Goal: Task Accomplishment & Management: Complete application form

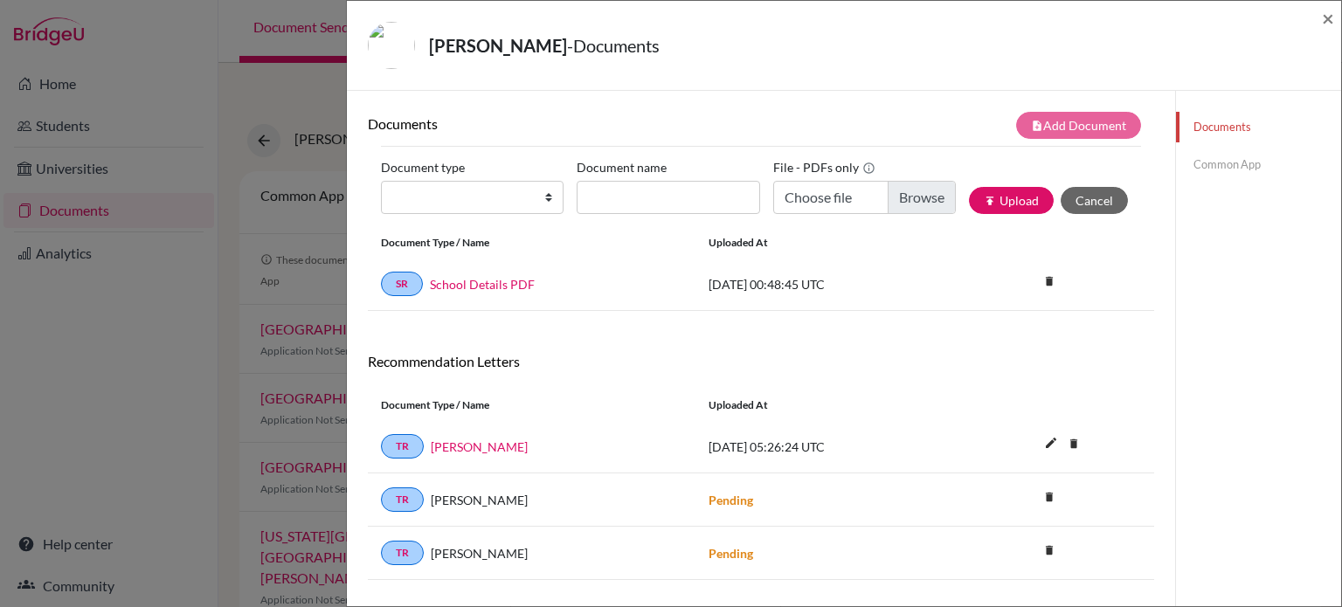
click at [116, 422] on div "[PERSON_NAME] - Documents × Documents note_add Add Document Document type Chang…" at bounding box center [671, 303] width 1342 height 607
click at [1325, 17] on span "×" at bounding box center [1328, 17] width 12 height 25
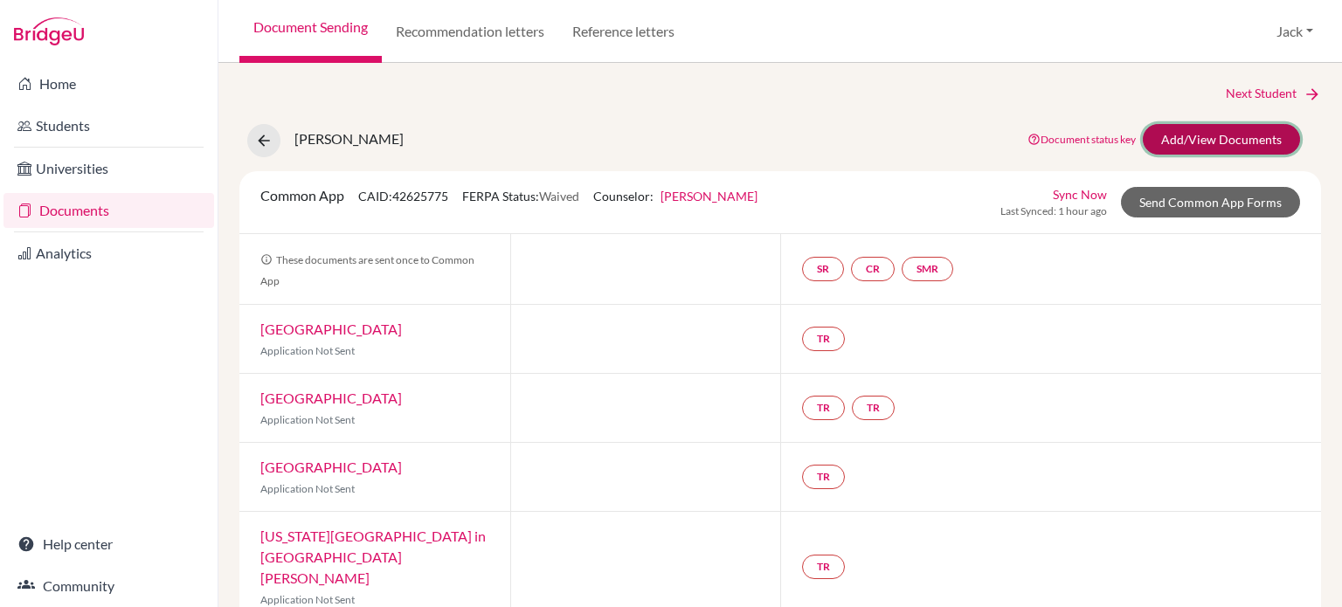
click at [1200, 139] on link "Add/View Documents" at bounding box center [1221, 139] width 157 height 31
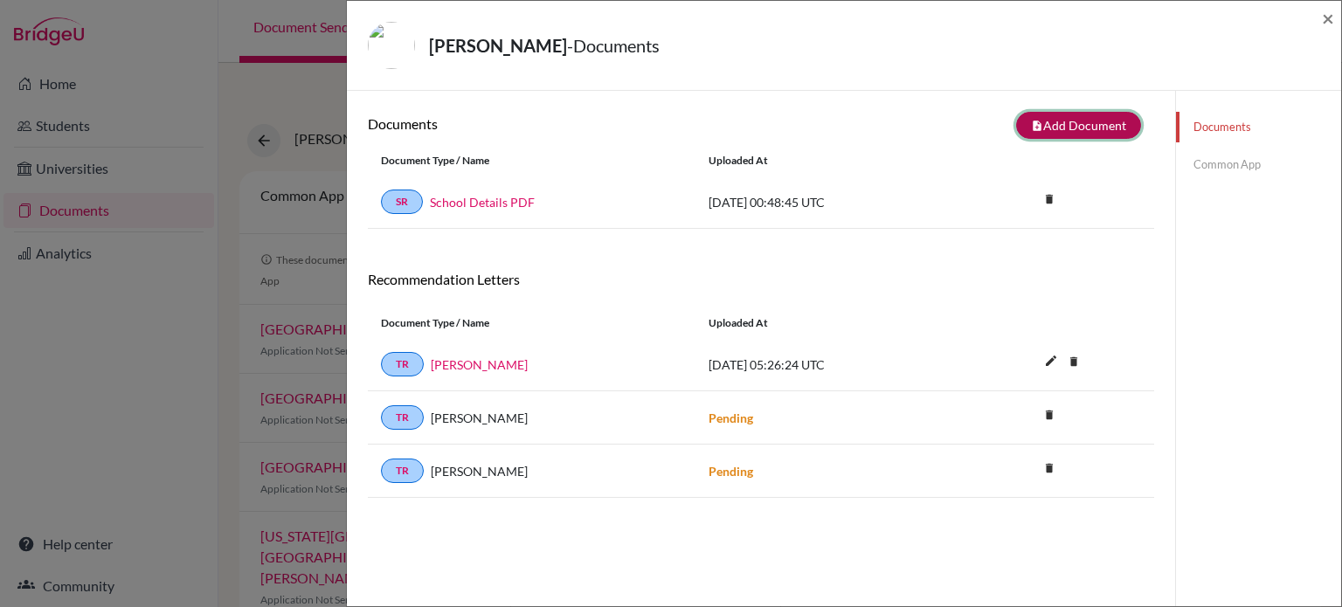
click at [1062, 117] on button "note_add Add Document" at bounding box center [1078, 125] width 125 height 27
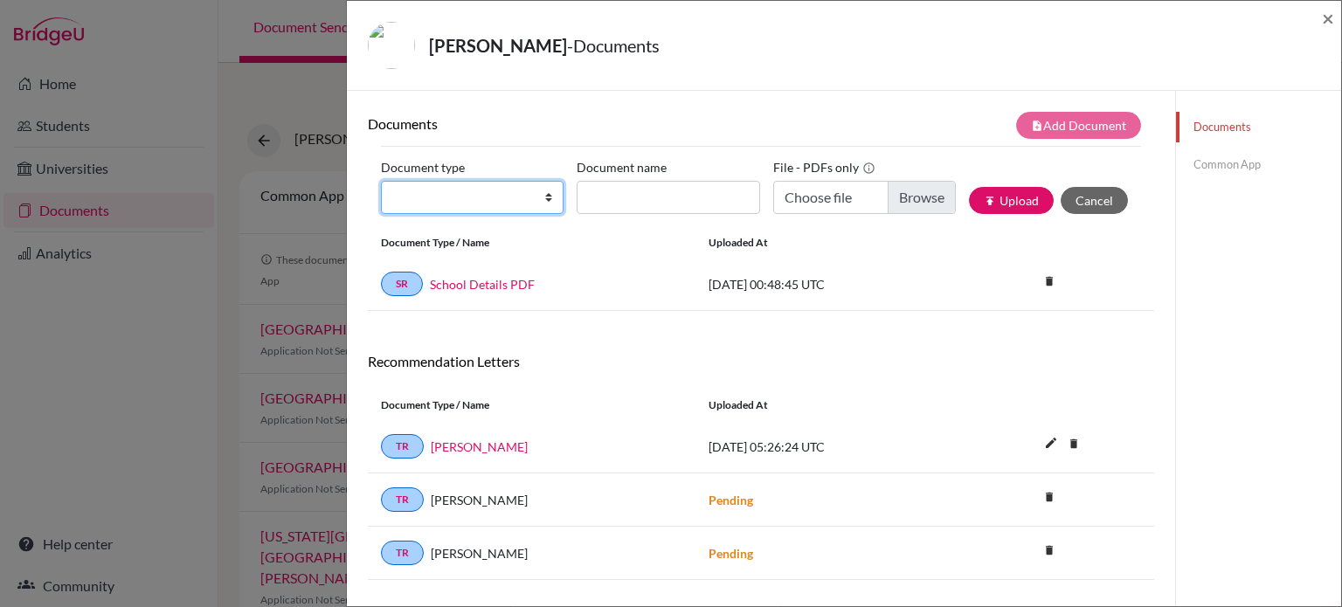
click at [542, 202] on select "Change explanation for Common App reports Counselor recommendation Internationa…" at bounding box center [472, 197] width 183 height 33
select select "2"
click at [381, 181] on select "Change explanation for Common App reports Counselor recommendation Internationa…" at bounding box center [472, 197] width 183 height 33
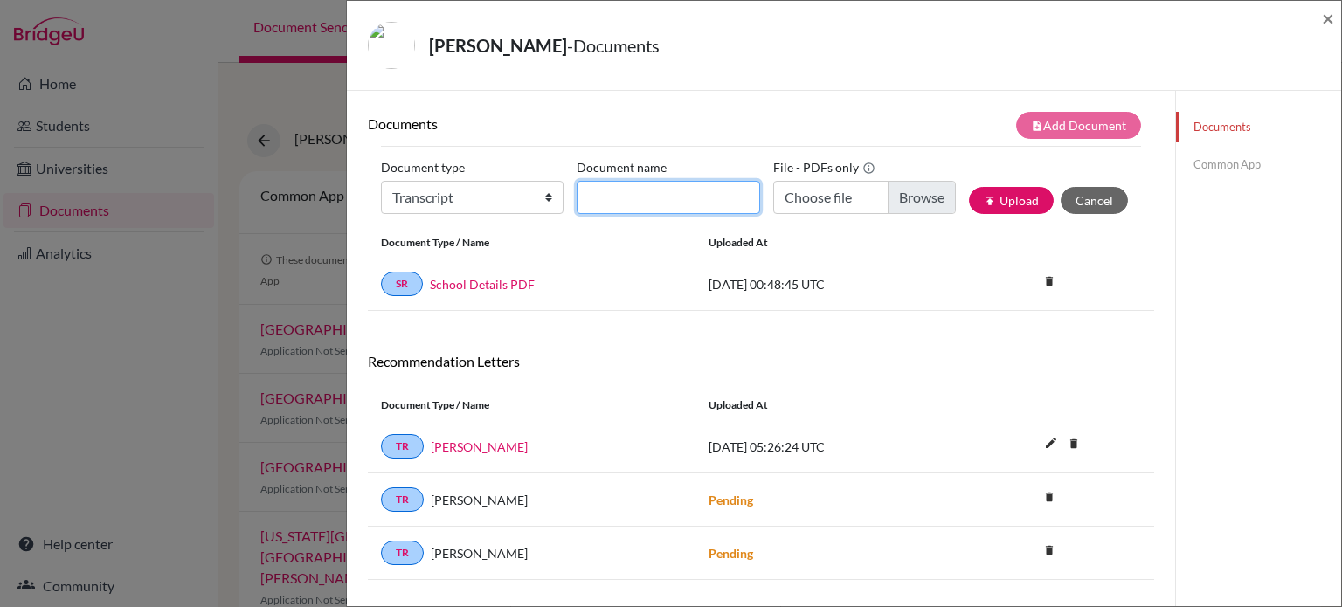
click at [672, 196] on input "Document name" at bounding box center [668, 197] width 183 height 33
type input "Transcript"
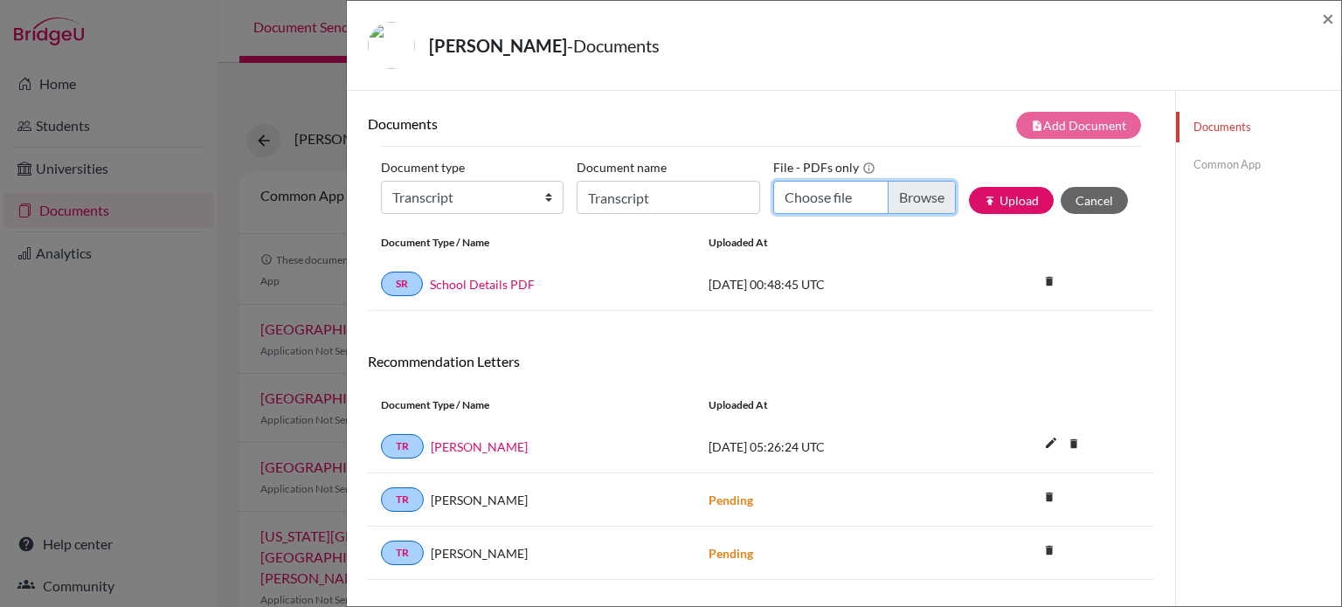
click at [921, 196] on input "Choose file" at bounding box center [864, 197] width 183 height 33
type input "C:\fakepath\[PERSON_NAME].pdf"
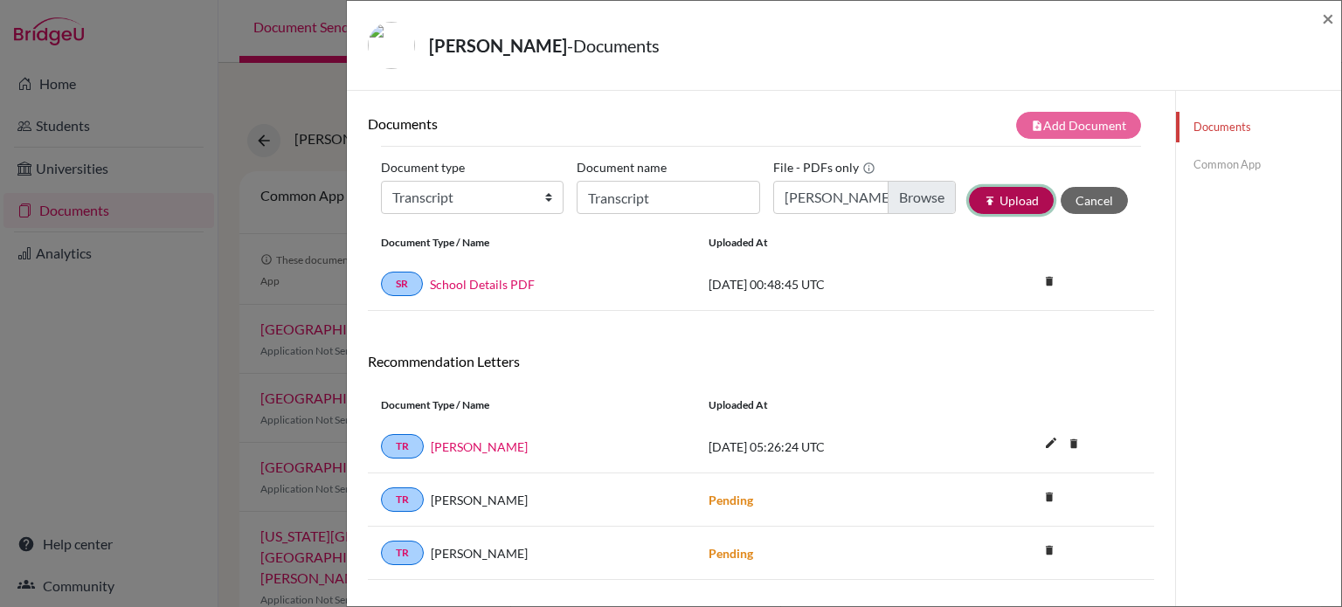
click at [1001, 200] on button "publish Upload" at bounding box center [1011, 200] width 85 height 27
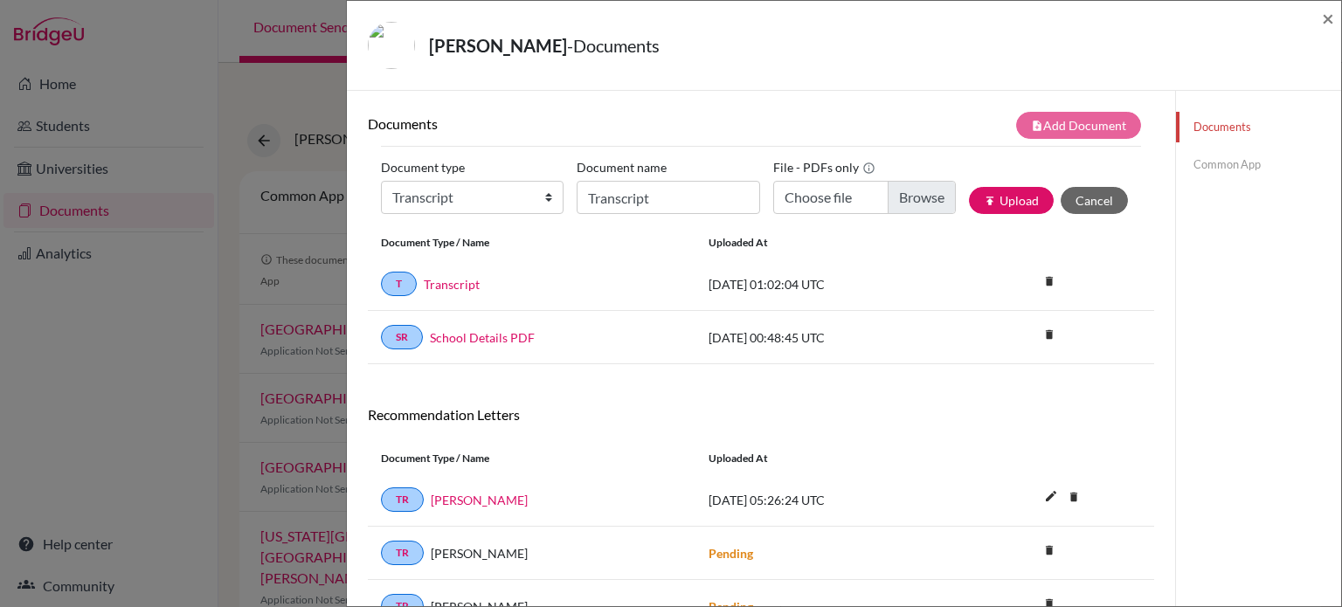
click at [140, 369] on div "[PERSON_NAME] - Documents × Documents note_add Add Document Document type Chang…" at bounding box center [671, 303] width 1342 height 607
click at [1328, 17] on span "×" at bounding box center [1328, 17] width 12 height 25
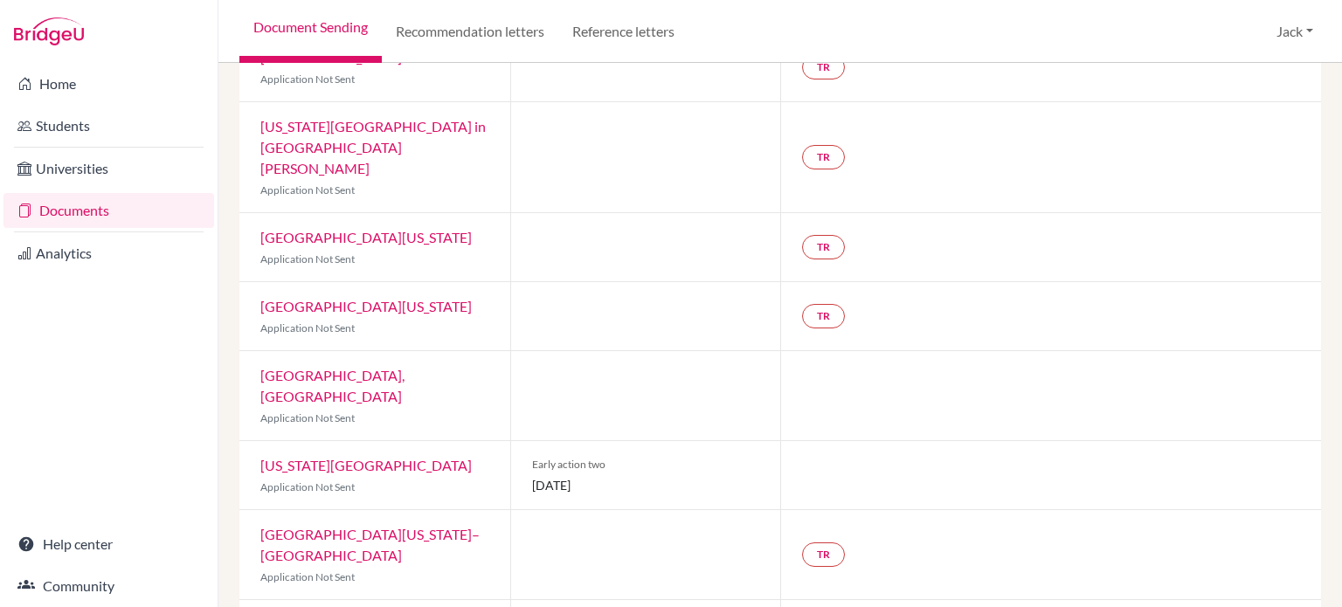
scroll to position [585, 0]
